Goal: Task Accomplishment & Management: Manage account settings

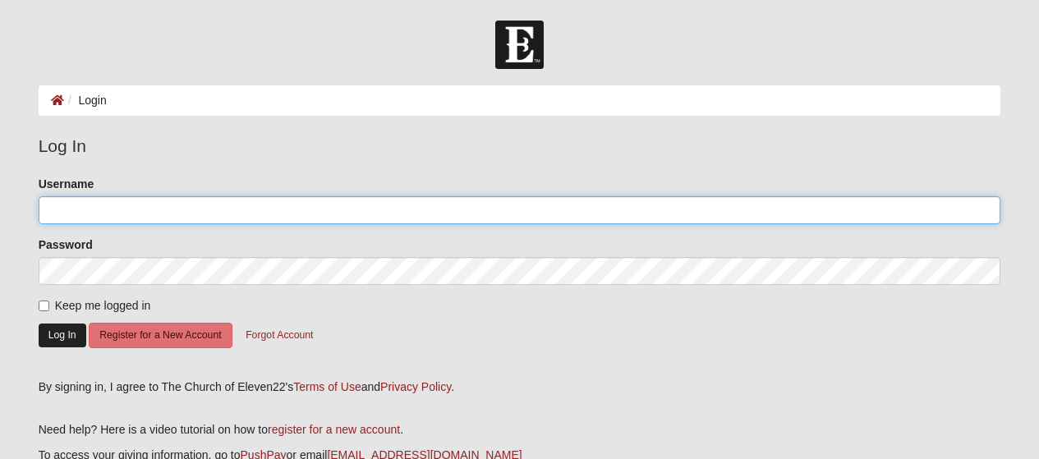
type input "LLSummons"
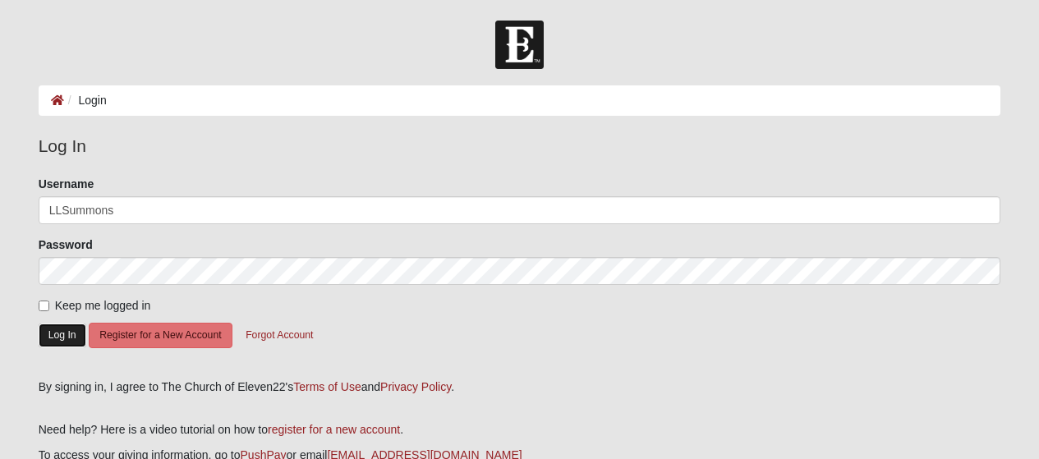
click at [72, 340] on button "Log In" at bounding box center [63, 336] width 48 height 24
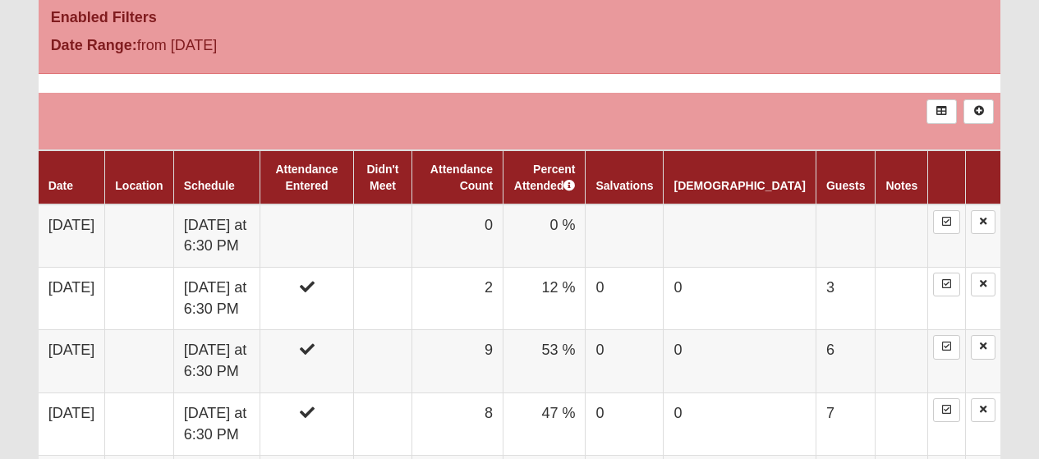
scroll to position [938, 0]
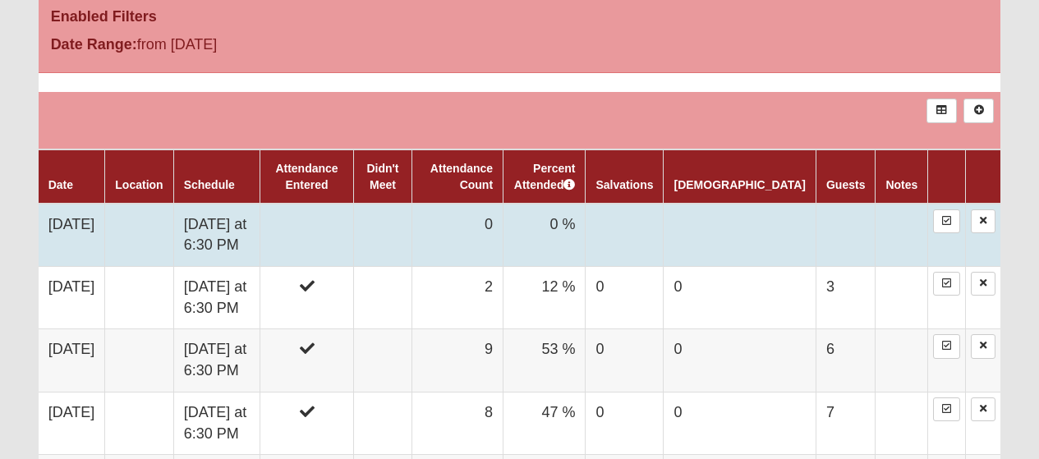
click at [260, 237] on td "[DATE] at 6:30 PM" at bounding box center [216, 235] width 87 height 63
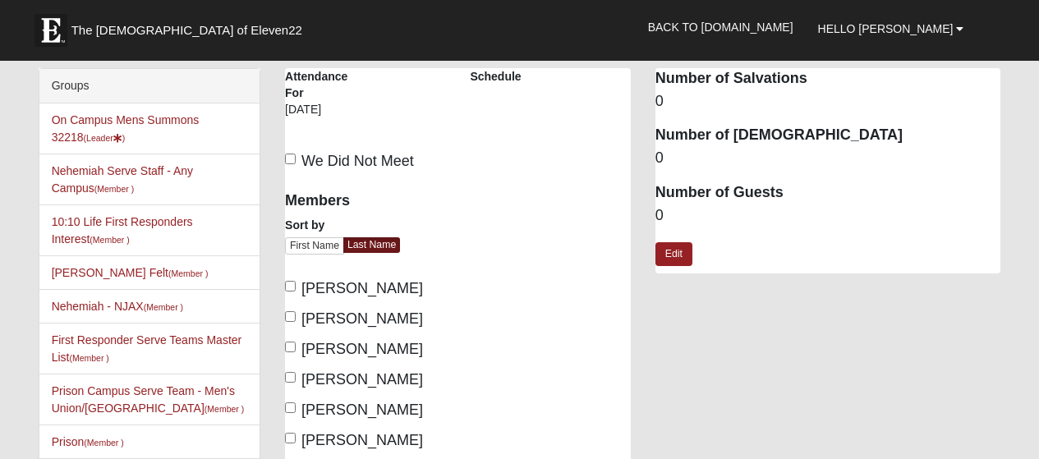
click at [361, 283] on span "[PERSON_NAME]" at bounding box center [362, 288] width 122 height 16
click at [296, 283] on input "[PERSON_NAME]" at bounding box center [290, 286] width 11 height 11
checkbox input "true"
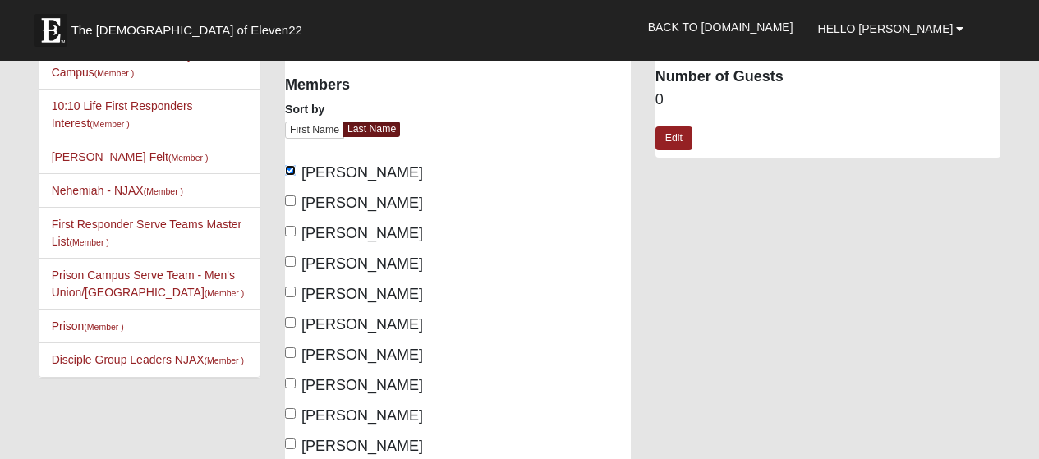
scroll to position [115, 0]
click at [405, 209] on span "[PERSON_NAME]" at bounding box center [362, 203] width 122 height 16
click at [296, 207] on input "[PERSON_NAME]" at bounding box center [290, 201] width 11 height 11
checkbox input "true"
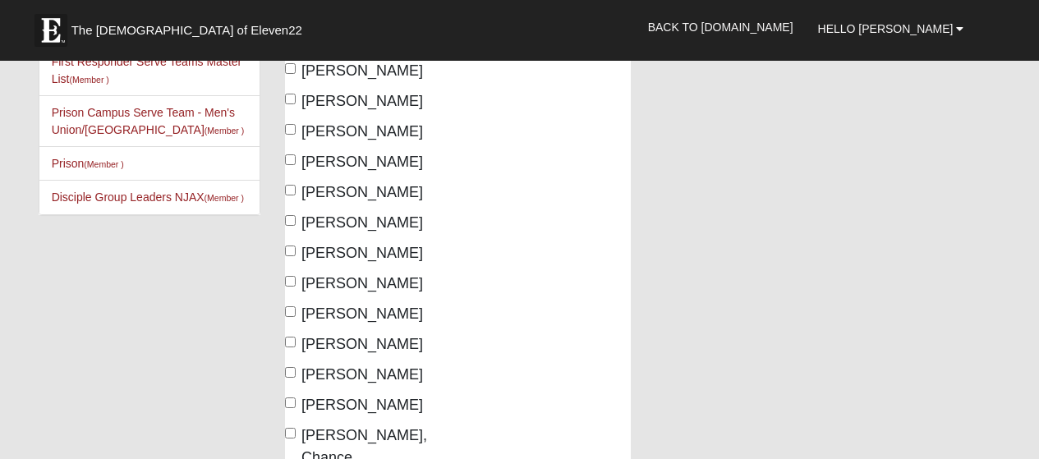
scroll to position [279, 0]
click at [387, 222] on span "[PERSON_NAME]" at bounding box center [362, 222] width 122 height 16
click at [296, 222] on input "[PERSON_NAME]" at bounding box center [290, 219] width 11 height 11
checkbox input "true"
click at [344, 257] on span "[PERSON_NAME]" at bounding box center [362, 252] width 122 height 16
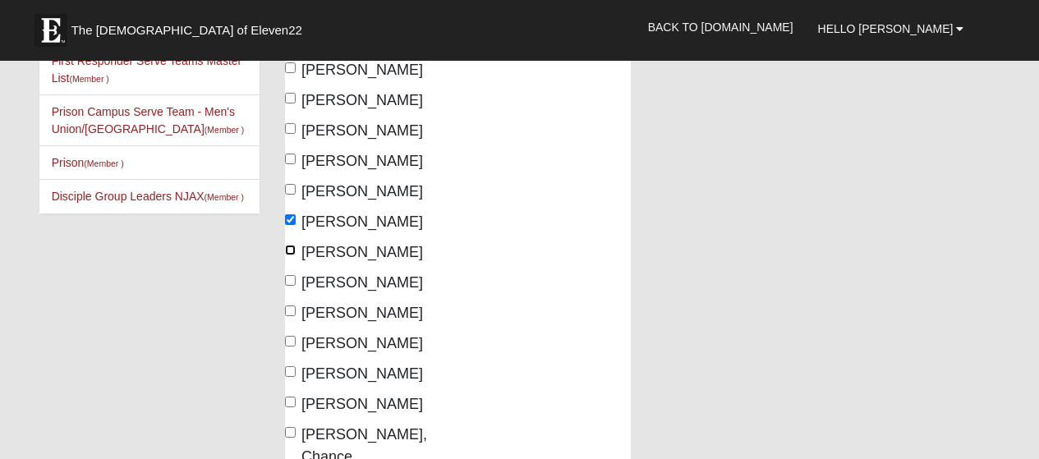
click at [296, 255] on input "[PERSON_NAME]" at bounding box center [290, 250] width 11 height 11
checkbox input "true"
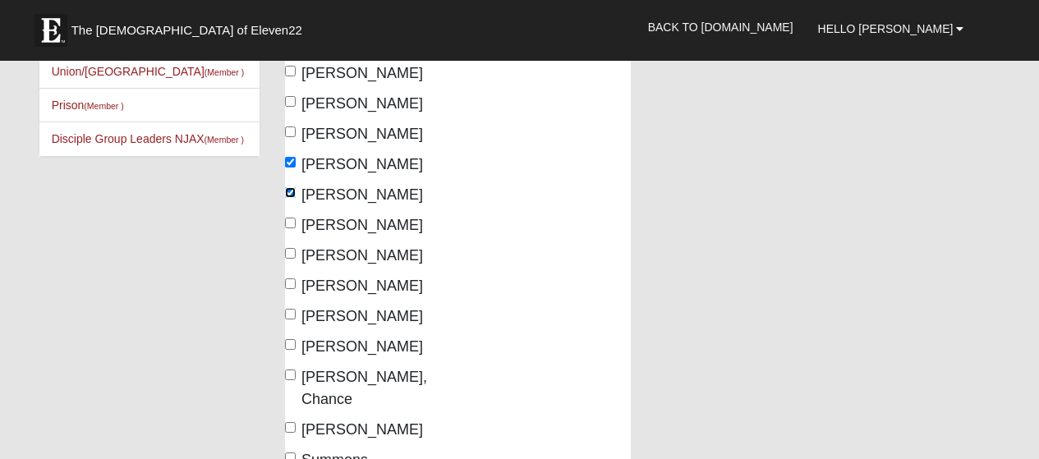
scroll to position [351, 0]
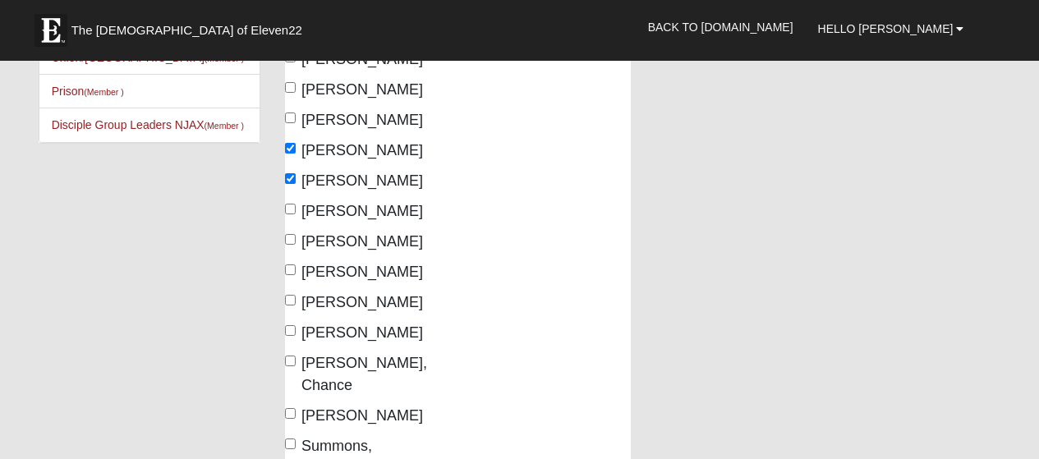
click at [416, 272] on span "[PERSON_NAME]" at bounding box center [362, 272] width 122 height 16
click at [296, 272] on input "[PERSON_NAME]" at bounding box center [290, 269] width 11 height 11
checkbox input "true"
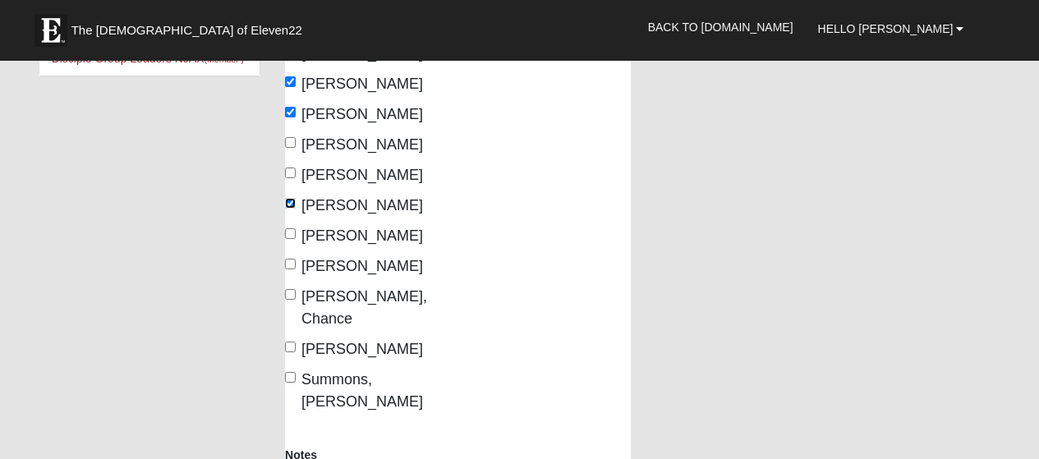
scroll to position [418, 0]
click at [397, 270] on span "[PERSON_NAME]" at bounding box center [362, 265] width 122 height 16
click at [296, 269] on input "[PERSON_NAME]" at bounding box center [290, 263] width 11 height 11
checkbox input "true"
click at [408, 370] on span "Summons, [PERSON_NAME]" at bounding box center [362, 389] width 122 height 39
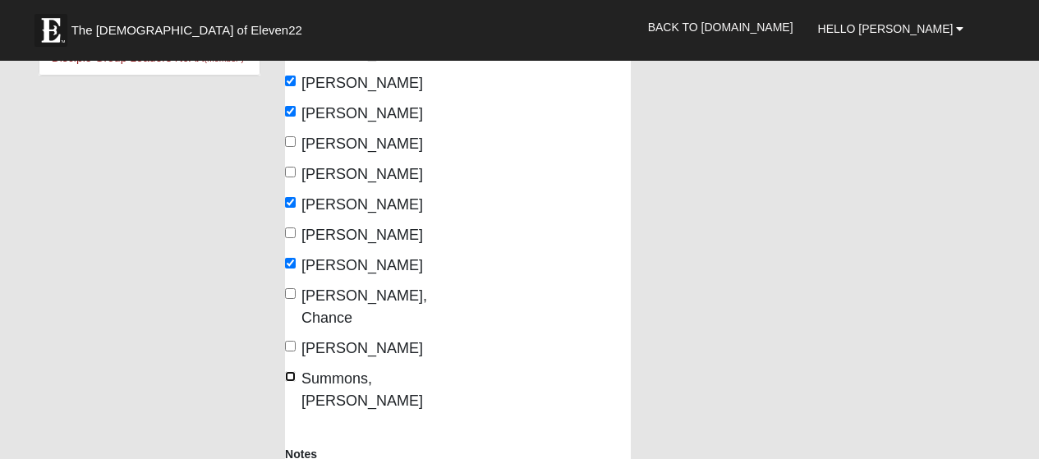
click at [296, 371] on input "Summons, [PERSON_NAME]" at bounding box center [290, 376] width 11 height 11
checkbox input "true"
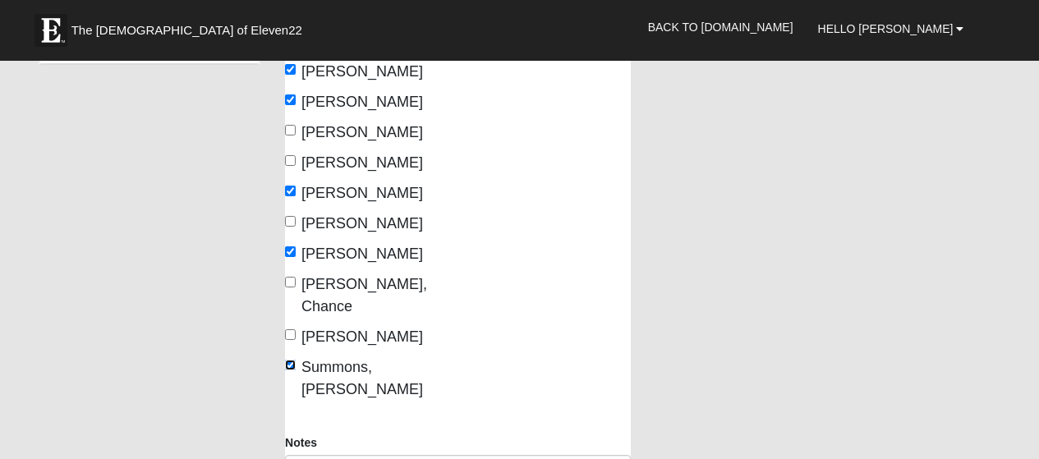
scroll to position [0, 0]
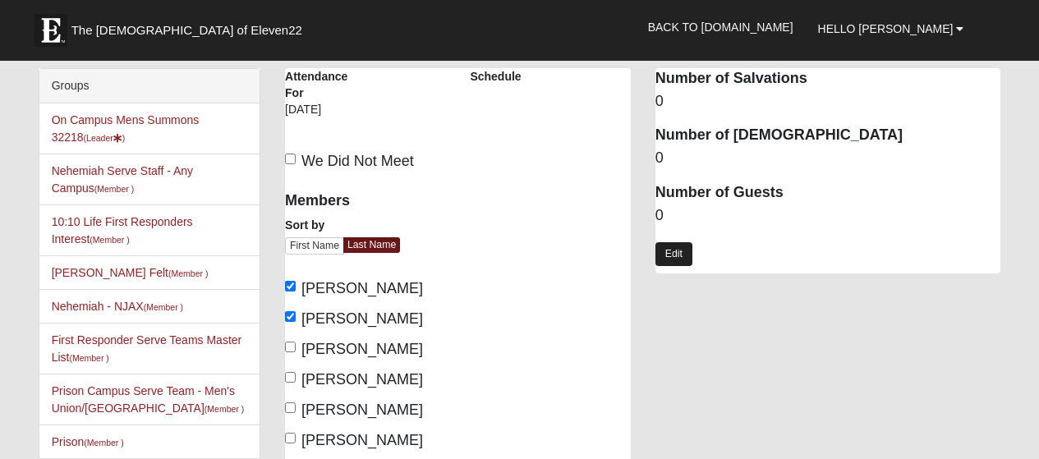
click at [666, 256] on link "Edit" at bounding box center [673, 254] width 37 height 24
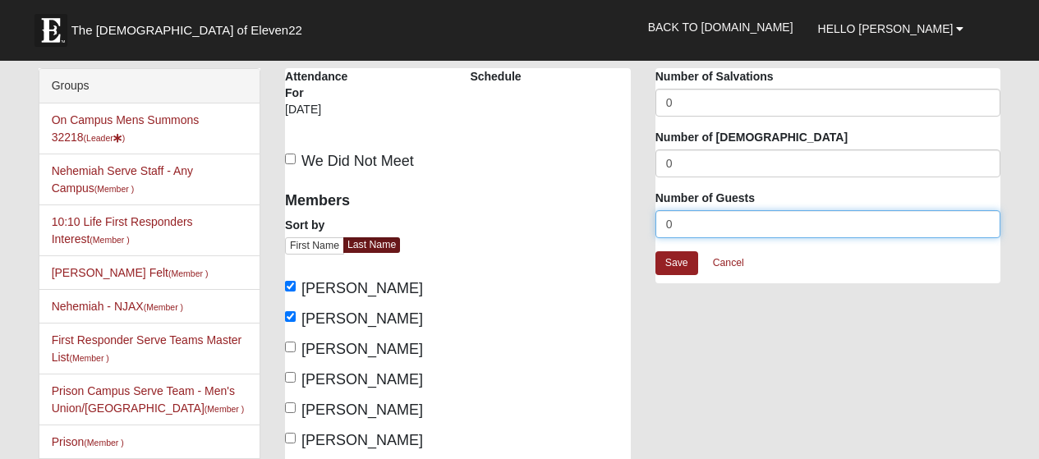
click at [770, 223] on input "0" at bounding box center [828, 224] width 346 height 28
type input "8"
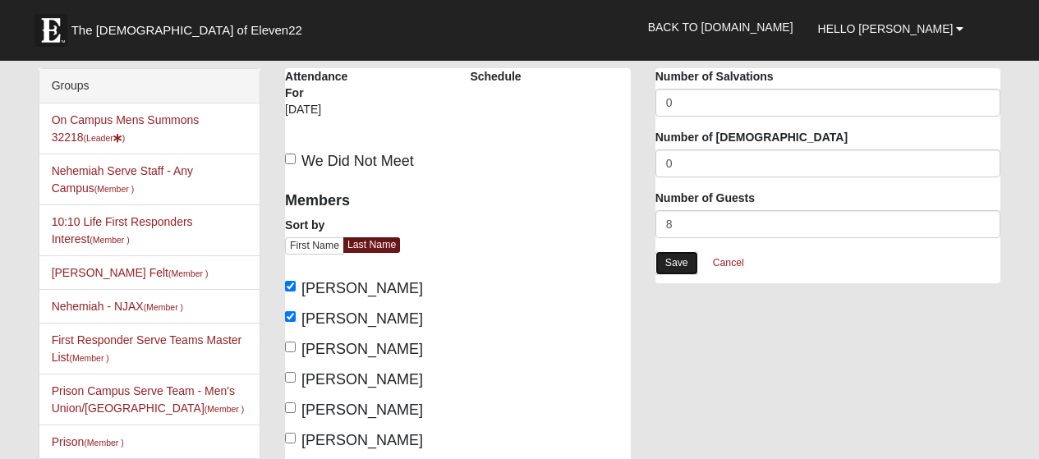
click at [678, 263] on link "Save" at bounding box center [676, 263] width 43 height 24
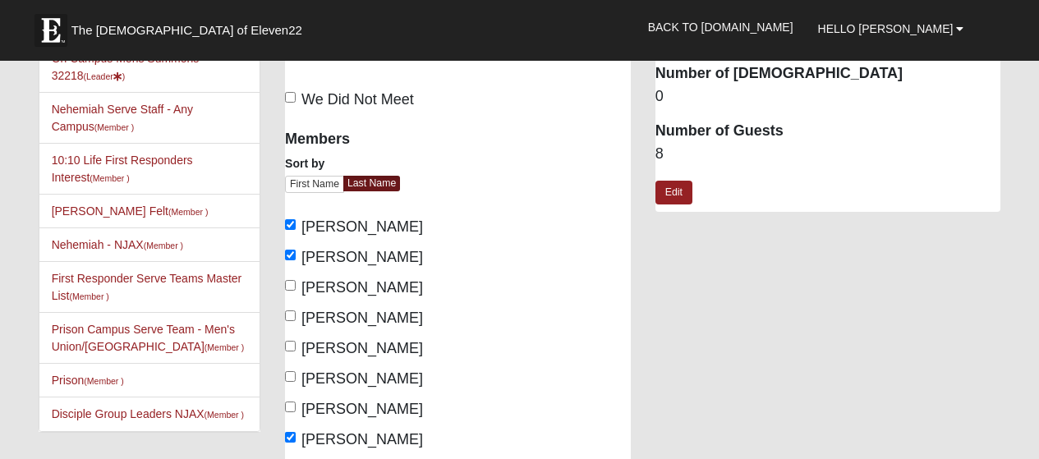
scroll to position [57, 0]
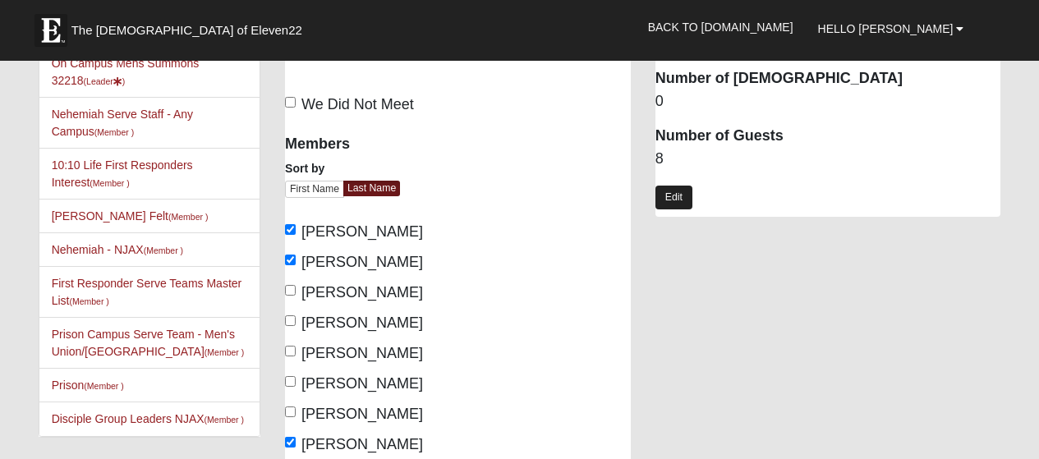
click at [676, 194] on link "Edit" at bounding box center [673, 198] width 37 height 24
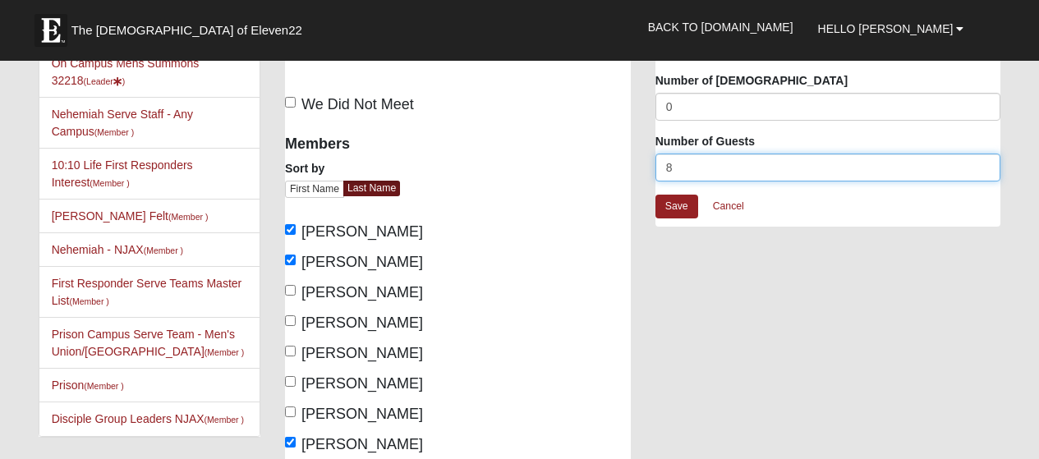
click at [694, 171] on input "8" at bounding box center [828, 168] width 346 height 28
type input "9"
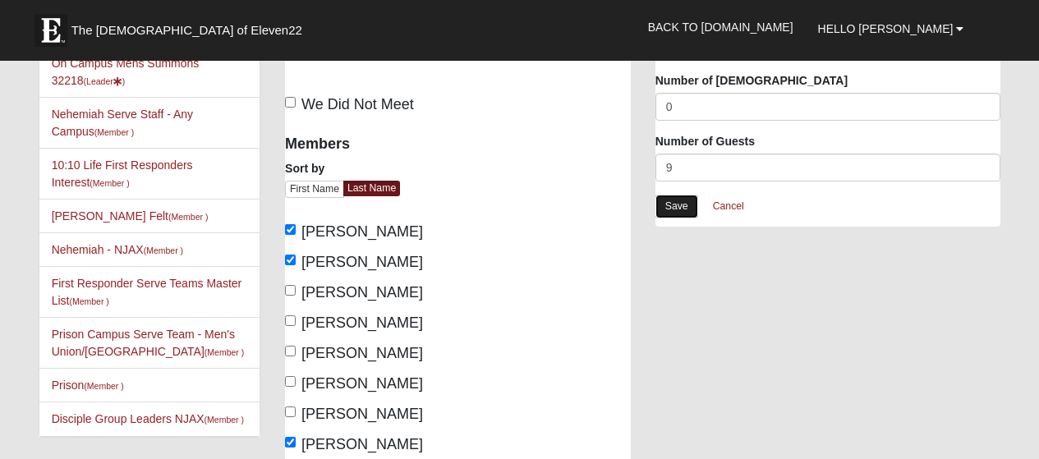
click at [676, 207] on link "Save" at bounding box center [676, 207] width 43 height 24
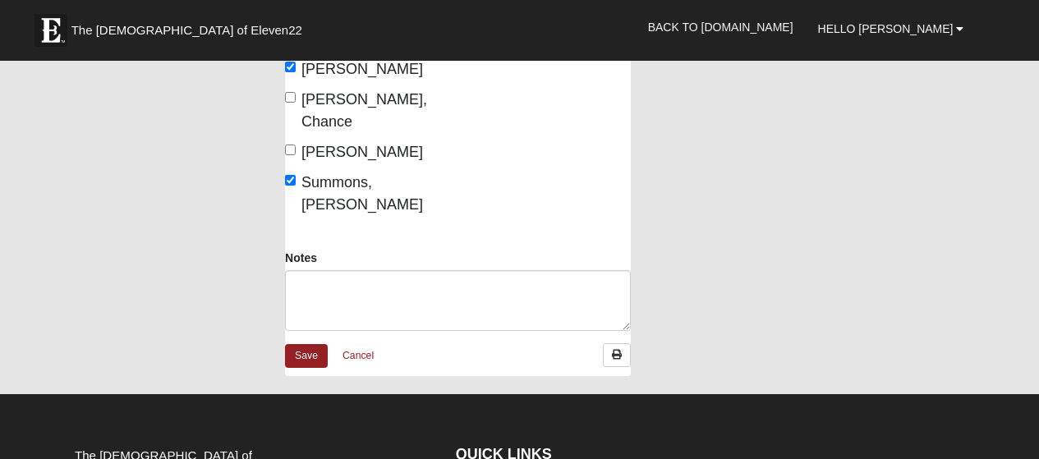
scroll to position [615, 0]
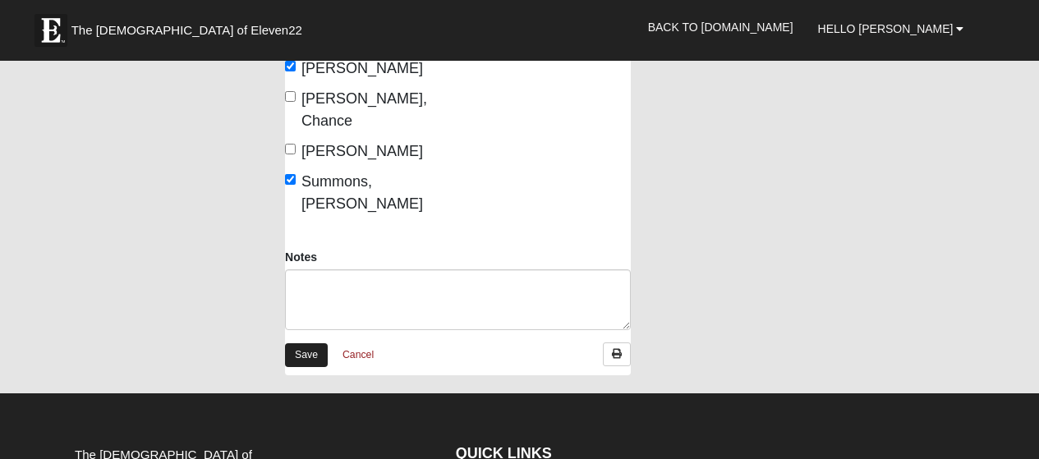
click at [315, 343] on link "Save" at bounding box center [306, 355] width 43 height 24
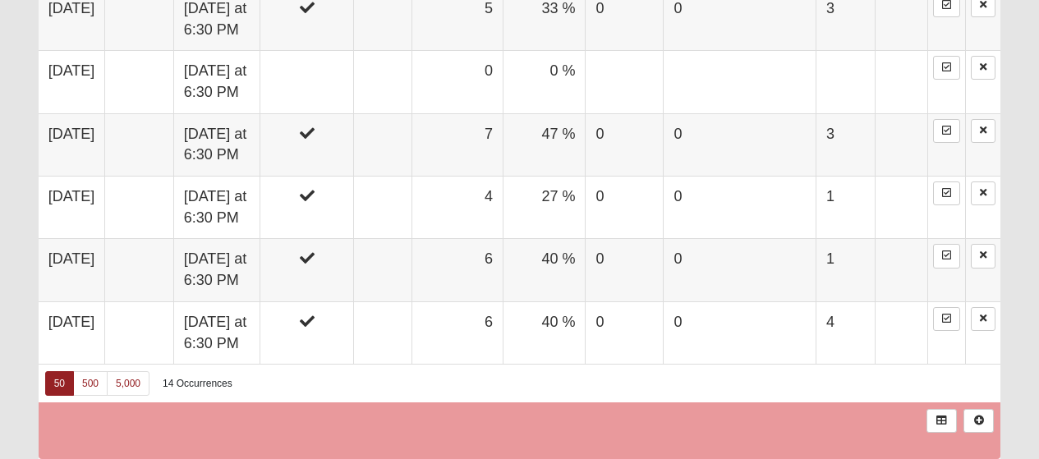
scroll to position [1657, 0]
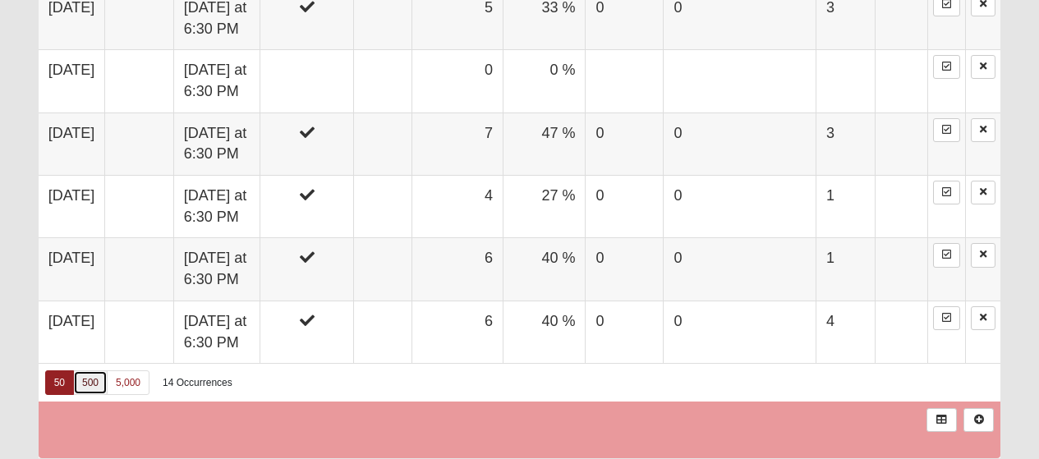
click at [95, 379] on link "500" at bounding box center [90, 382] width 34 height 25
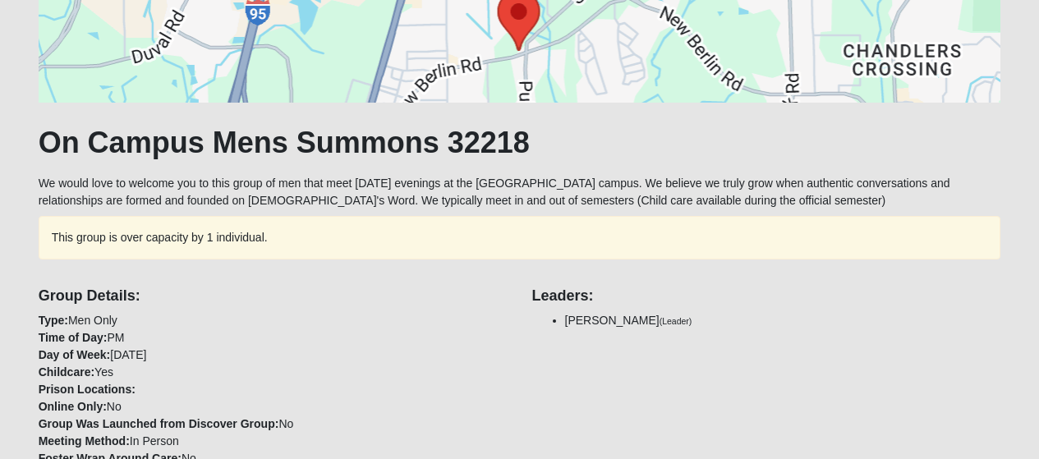
scroll to position [194, 0]
